Goal: Find specific page/section: Find specific page/section

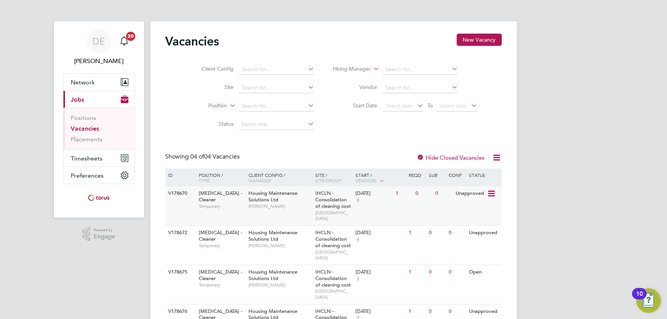
click at [470, 194] on div "Unapproved" at bounding box center [470, 194] width 33 height 14
click at [224, 308] on span "HMS - Cleaner" at bounding box center [221, 314] width 44 height 13
click at [323, 234] on span "IHCLN - Consolidation of cleaning cost" at bounding box center [333, 239] width 36 height 20
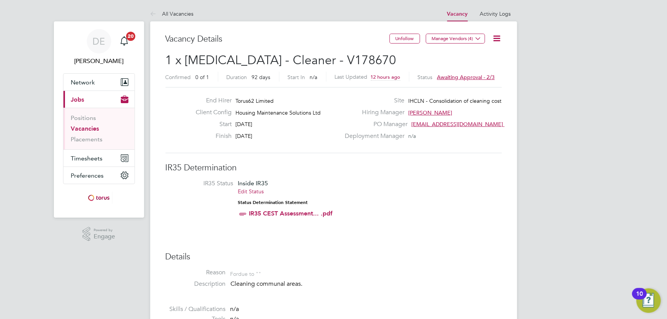
click at [464, 76] on span "Awaiting approval - 2/3" at bounding box center [466, 77] width 58 height 7
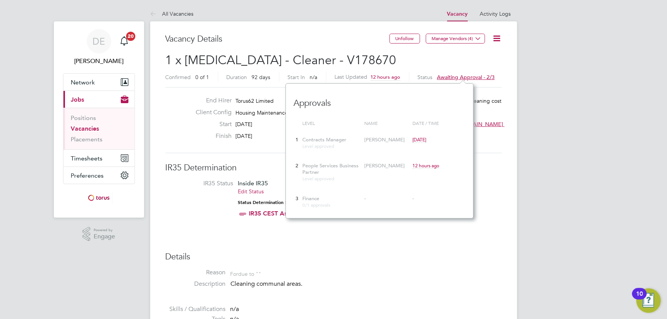
scroll to position [7, 58]
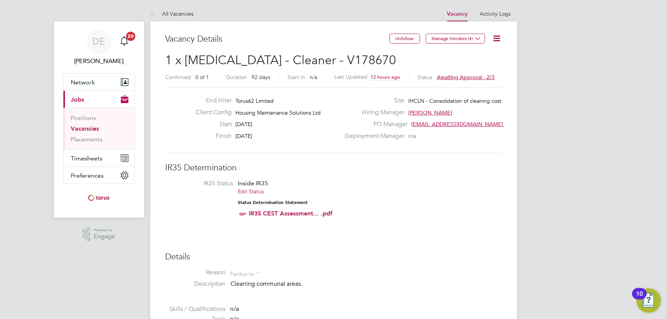
click at [324, 60] on h2 "1 x [MEDICAL_DATA] - Cleaner - V178670 Confirmed 0 of 1 Duration 92 days Start …" at bounding box center [334, 68] width 336 height 32
